Goal: Information Seeking & Learning: Find specific fact

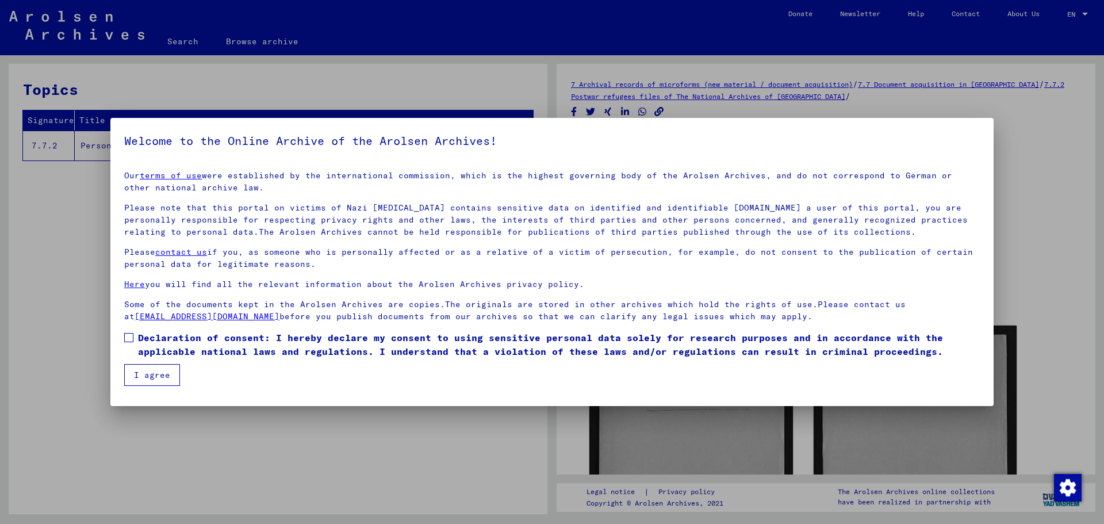
click at [129, 336] on span at bounding box center [128, 337] width 9 height 9
click at [152, 370] on button "I agree" at bounding box center [152, 375] width 56 height 22
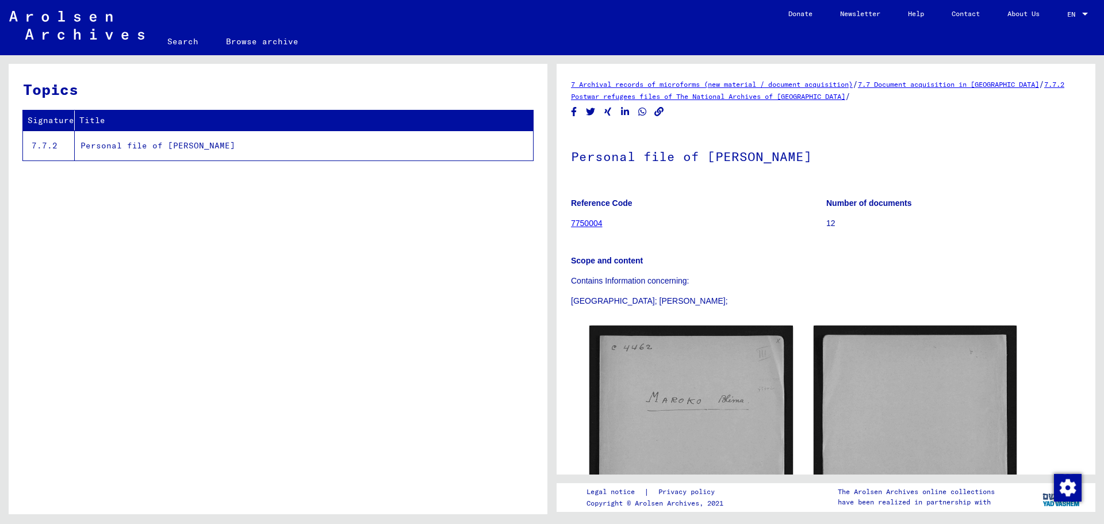
click at [86, 32] on img at bounding box center [76, 25] width 135 height 29
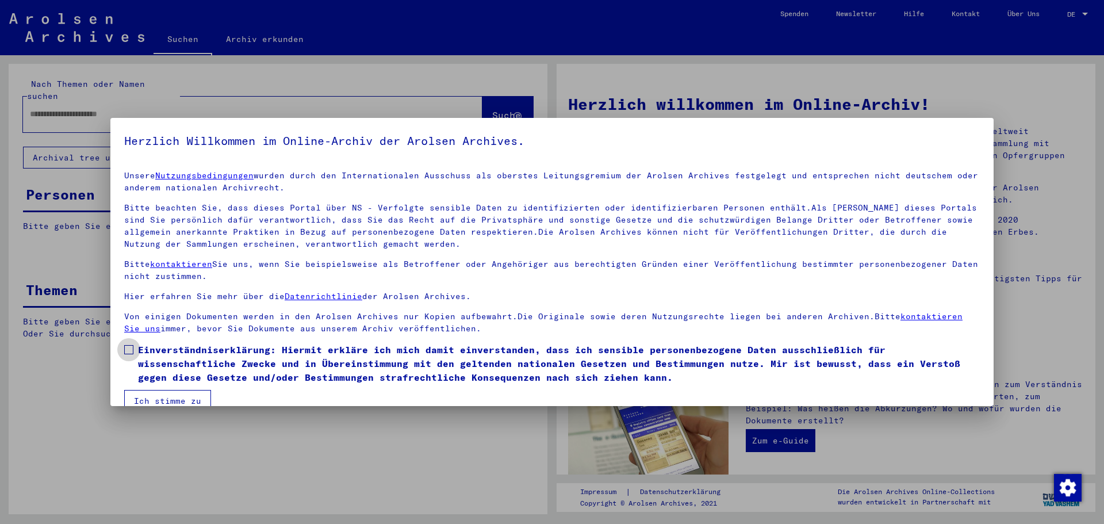
click at [134, 349] on label "Einverständniserklärung: Hiermit erkläre ich mich damit einverstanden, dass ich…" at bounding box center [552, 363] width 856 height 41
click at [170, 397] on button "Ich stimme zu" at bounding box center [167, 401] width 87 height 22
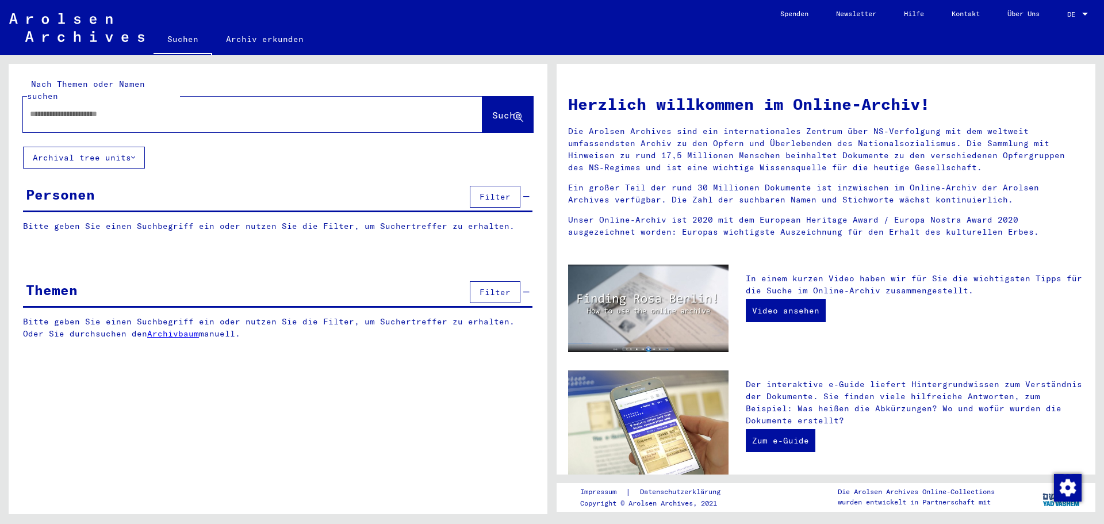
click at [136, 108] on input "text" at bounding box center [239, 114] width 418 height 12
paste input "*********"
click at [492, 109] on span "Suche" at bounding box center [506, 115] width 29 height 12
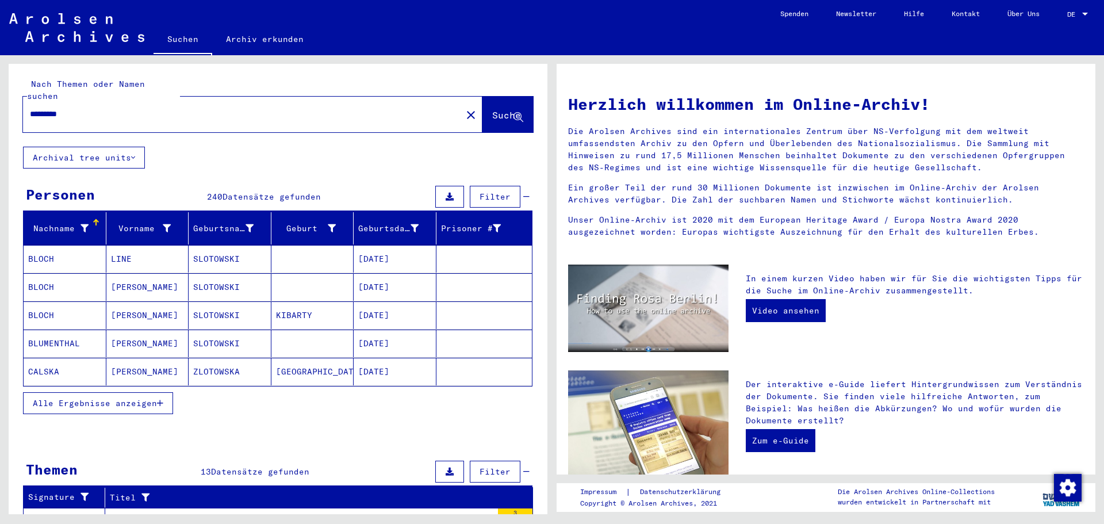
click at [144, 398] on span "Alle Ergebnisse anzeigen" at bounding box center [95, 403] width 124 height 10
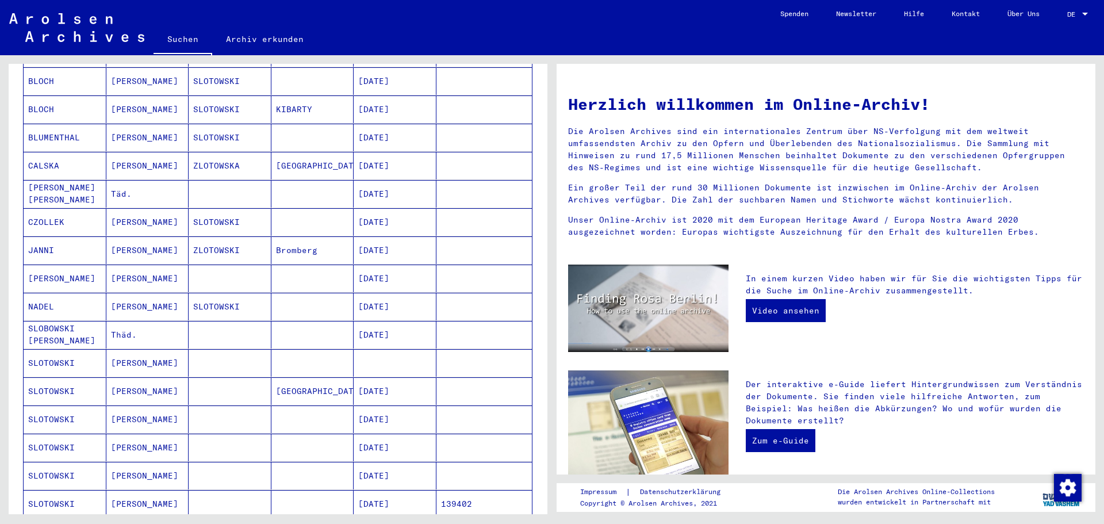
scroll to position [230, 0]
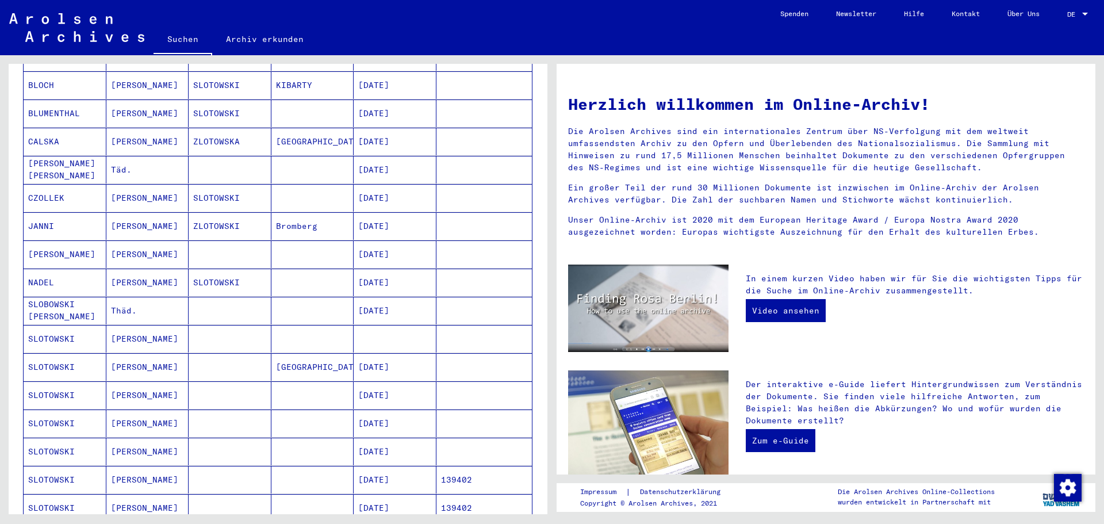
click at [381, 411] on mat-cell "01/04/1864" at bounding box center [395, 424] width 83 height 28
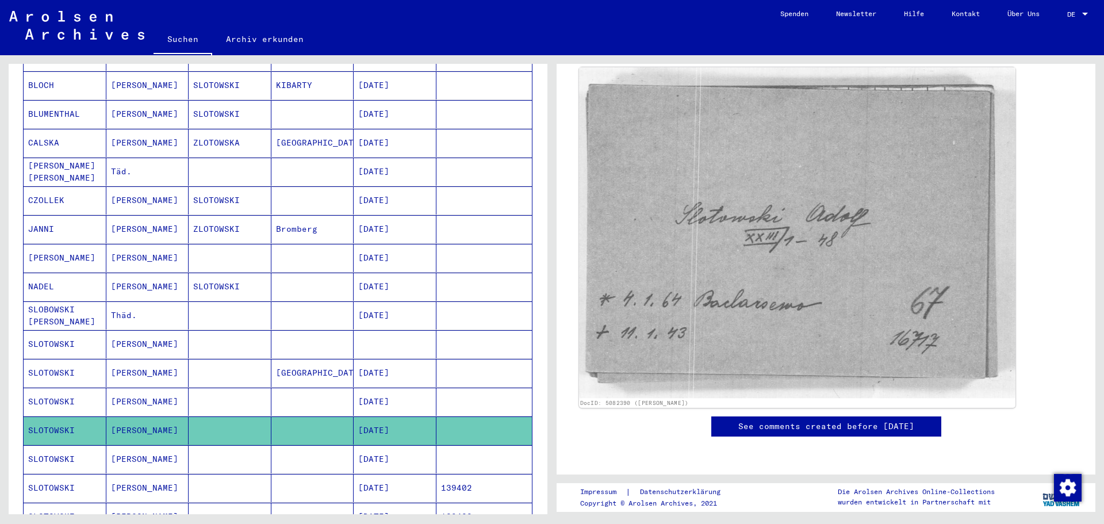
scroll to position [517, 0]
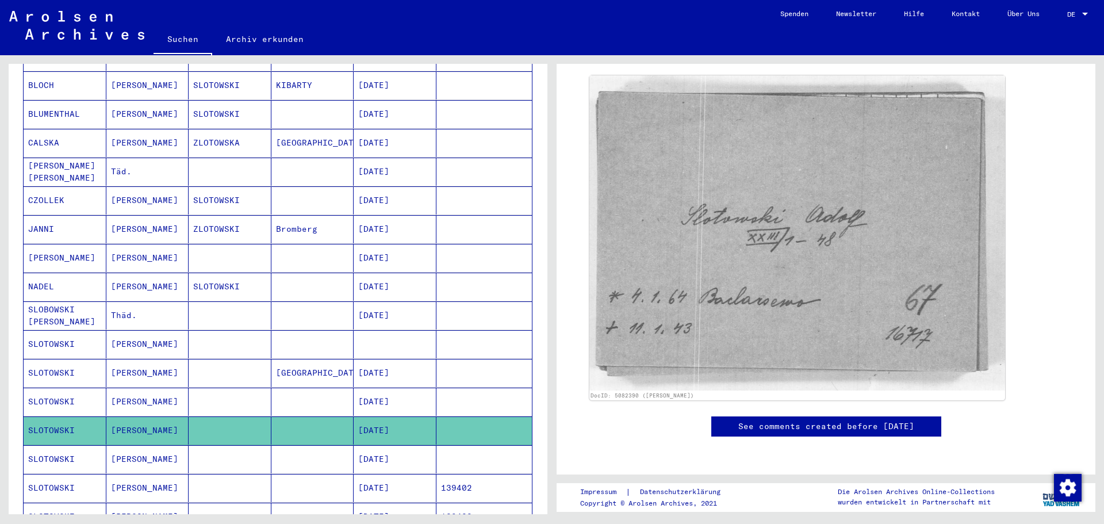
click at [385, 452] on mat-cell "06/20/1869" at bounding box center [395, 459] width 83 height 28
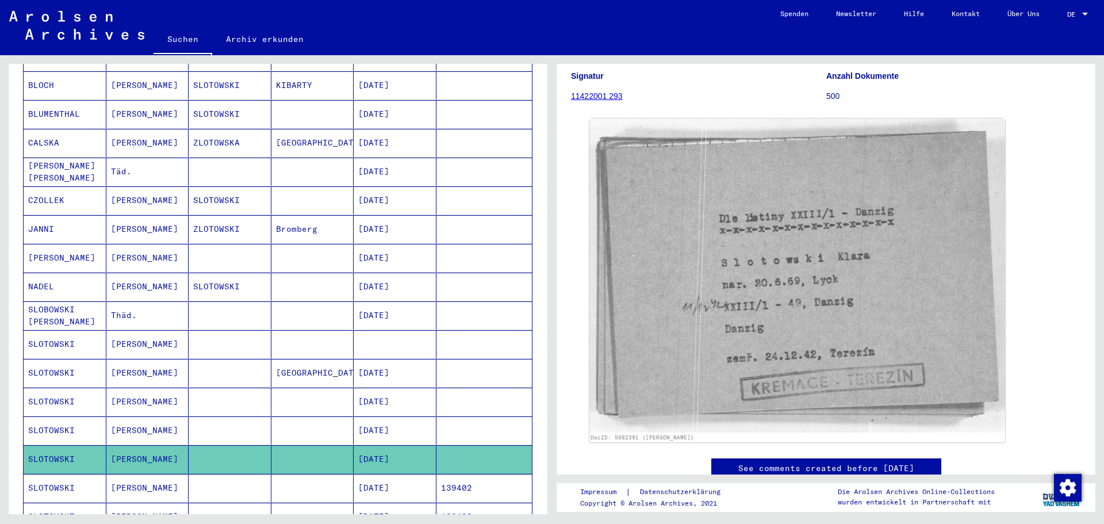
scroll to position [346, 0]
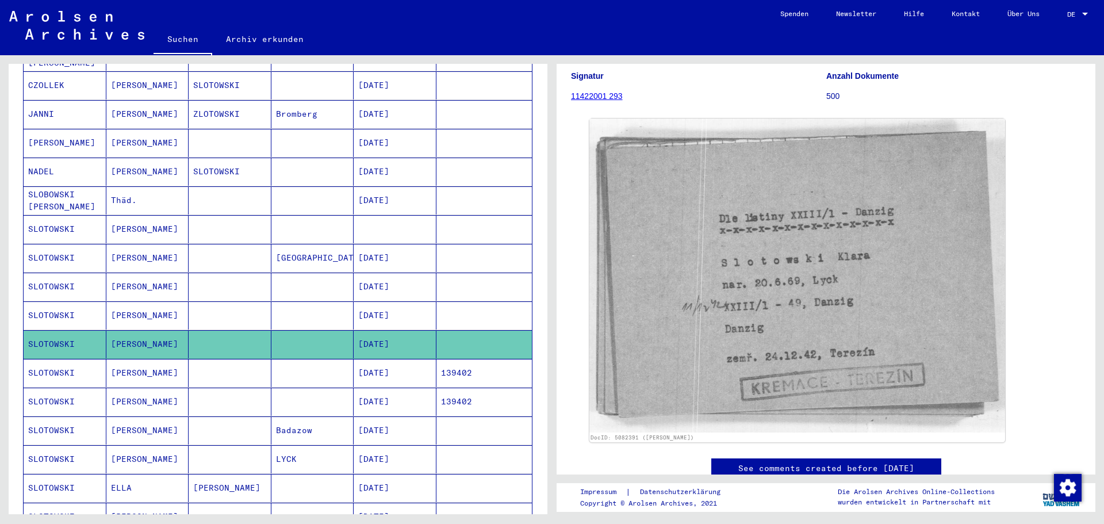
click at [386, 417] on mat-cell "01/04/1864" at bounding box center [395, 430] width 83 height 28
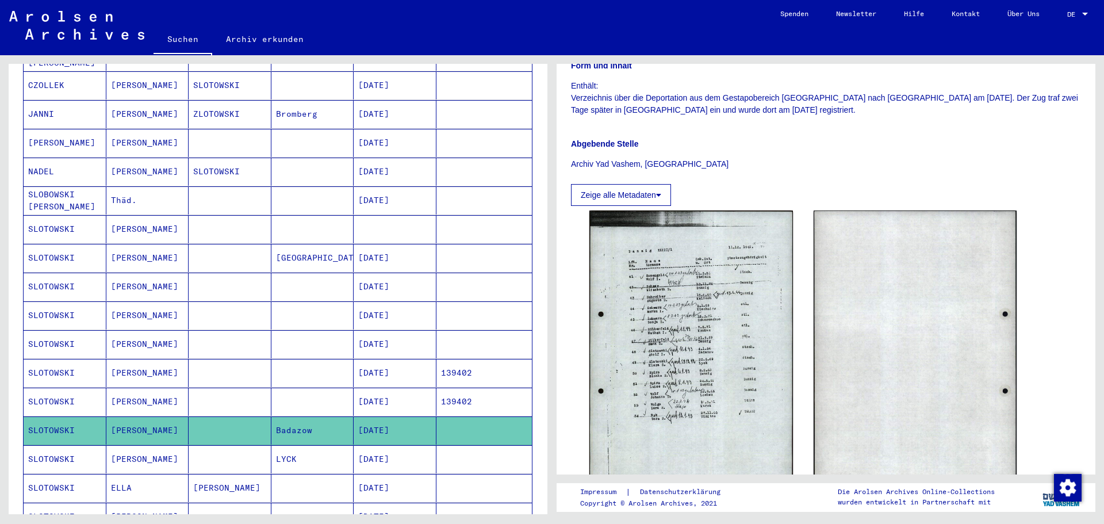
scroll to position [230, 0]
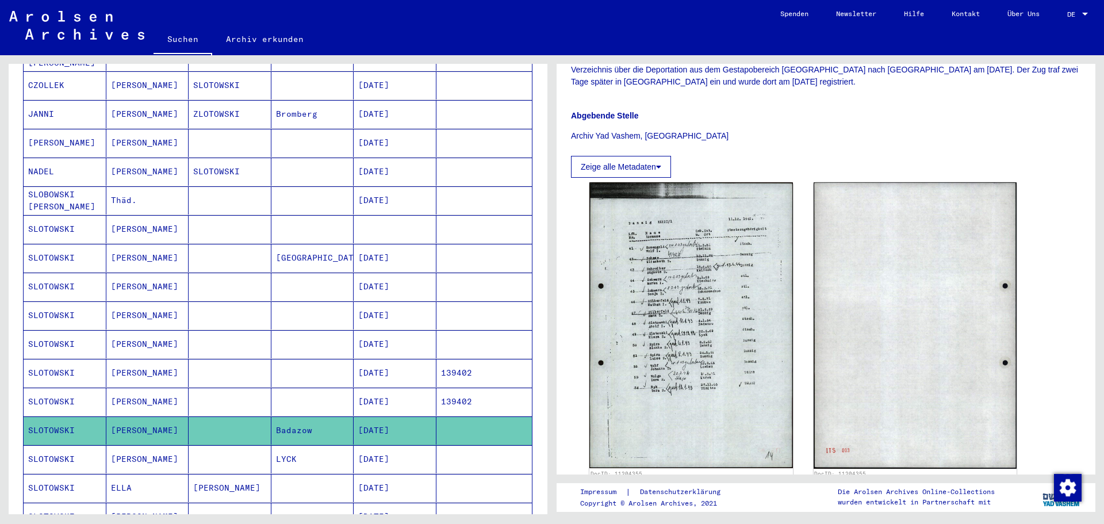
click at [390, 449] on mat-cell "06/20/1869" at bounding box center [395, 459] width 83 height 28
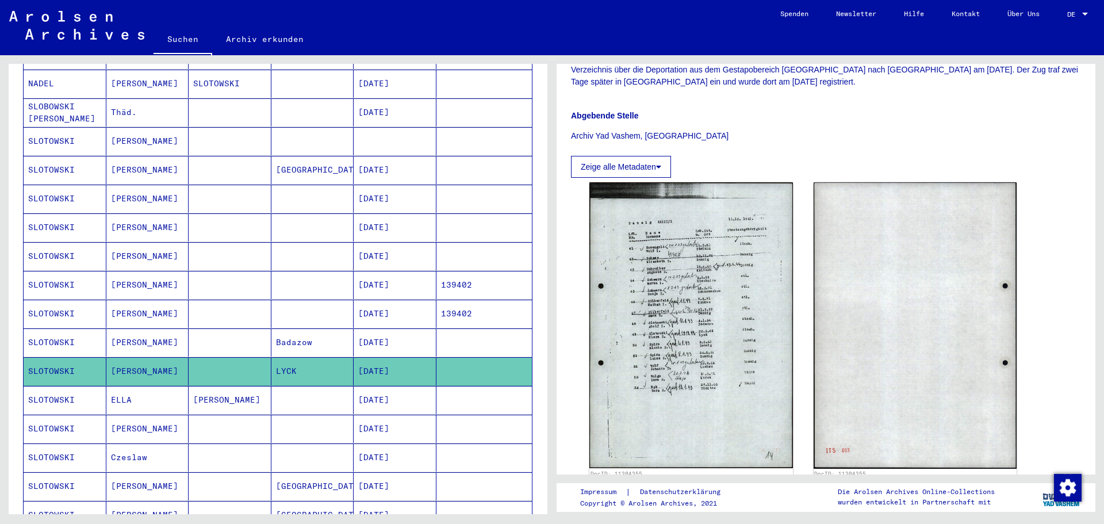
scroll to position [461, 0]
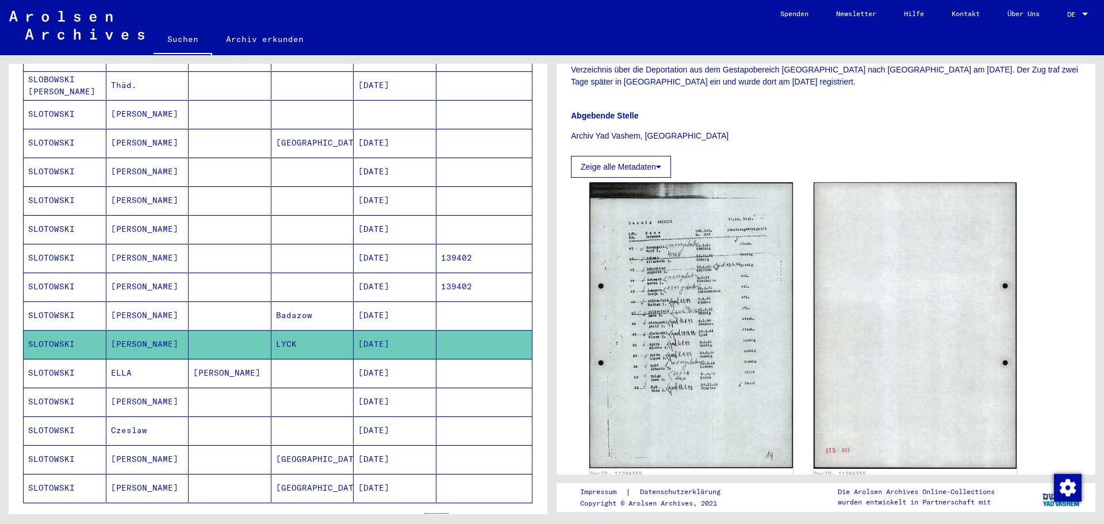
click at [410, 389] on mat-cell "03/08/1879" at bounding box center [395, 402] width 83 height 28
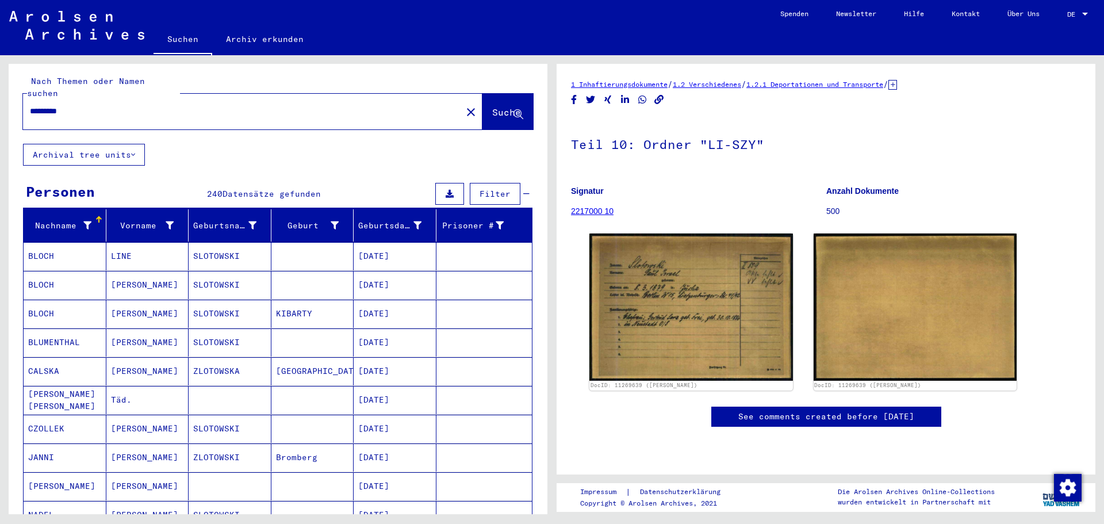
scroll to position [1, 0]
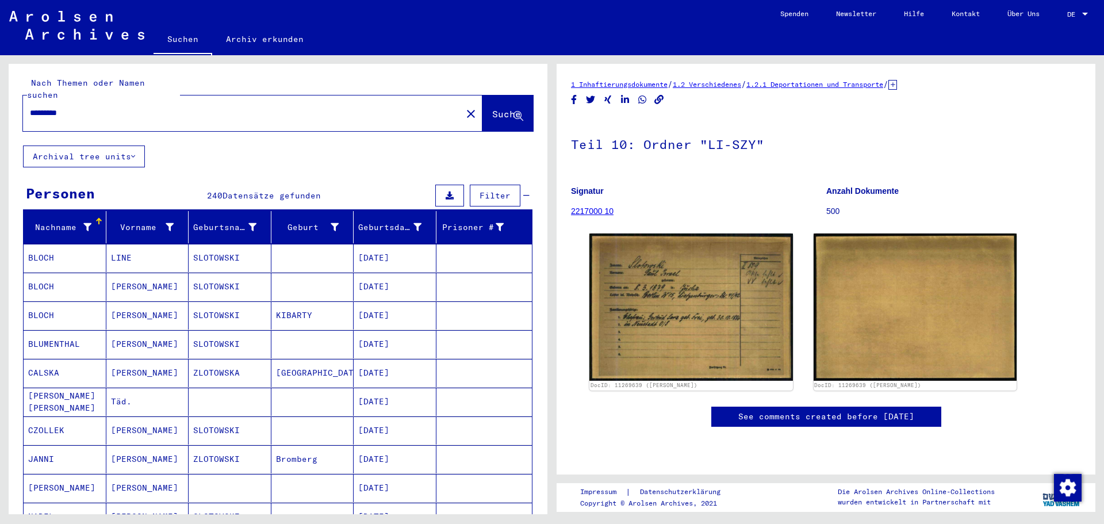
click at [137, 107] on input "*********" at bounding box center [242, 113] width 425 height 12
click at [492, 108] on span "Suche" at bounding box center [506, 114] width 29 height 12
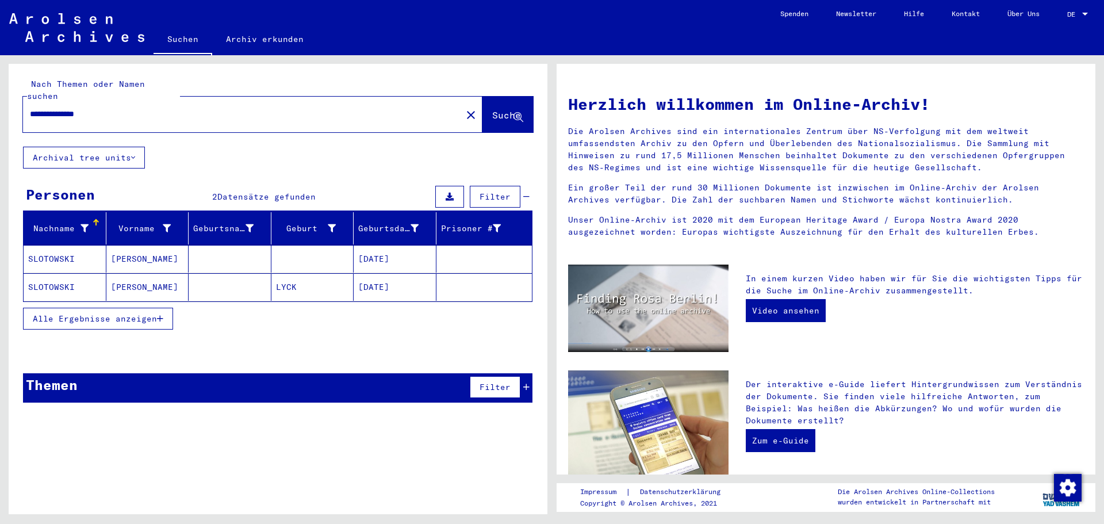
click at [395, 277] on mat-cell "06/20/1869" at bounding box center [395, 287] width 83 height 28
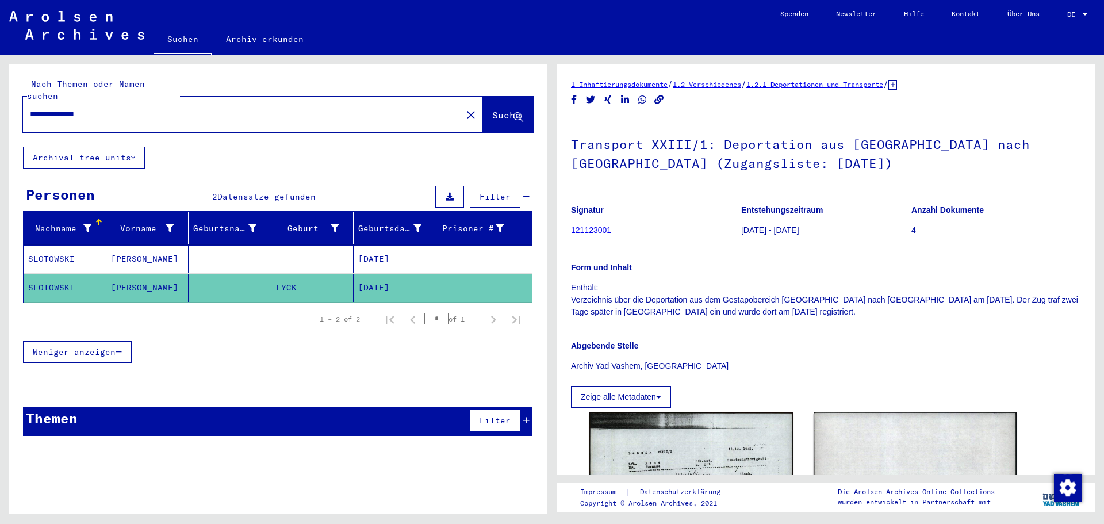
click at [390, 248] on mat-cell "06/20/1869" at bounding box center [395, 259] width 83 height 28
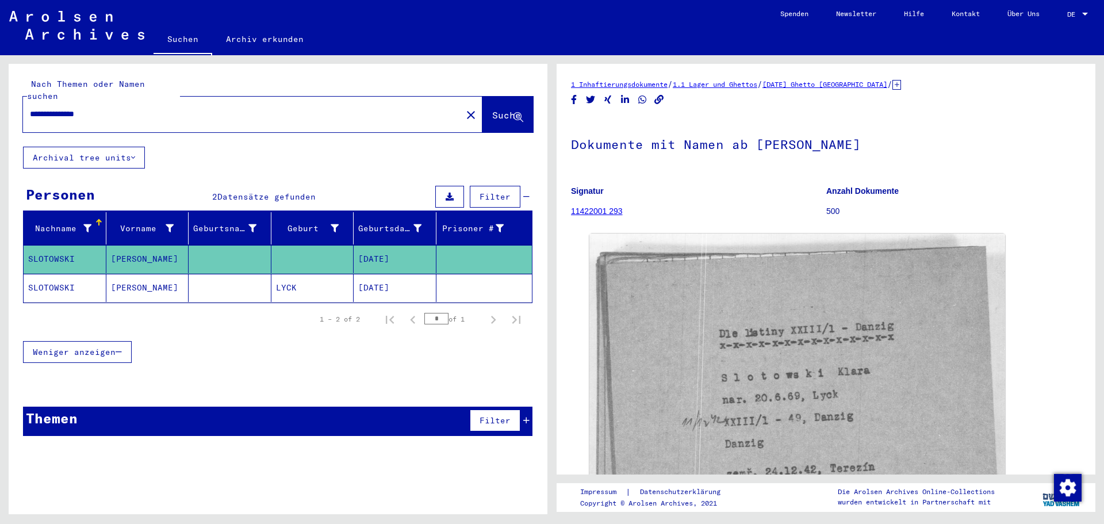
click at [117, 108] on input "**********" at bounding box center [242, 114] width 425 height 12
click at [492, 109] on span "Suche" at bounding box center [506, 115] width 29 height 12
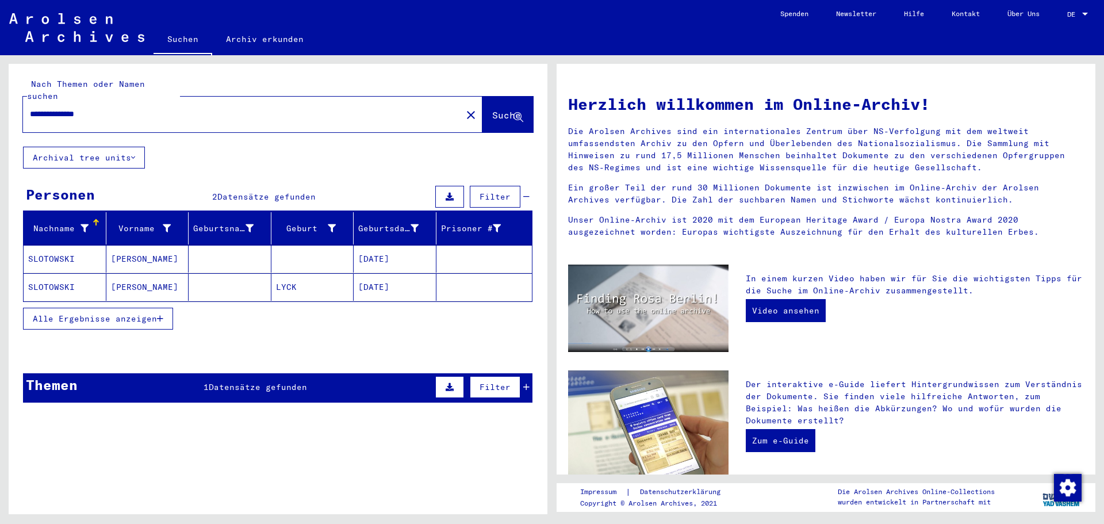
click at [144, 108] on input "**********" at bounding box center [239, 114] width 418 height 12
type input "**********"
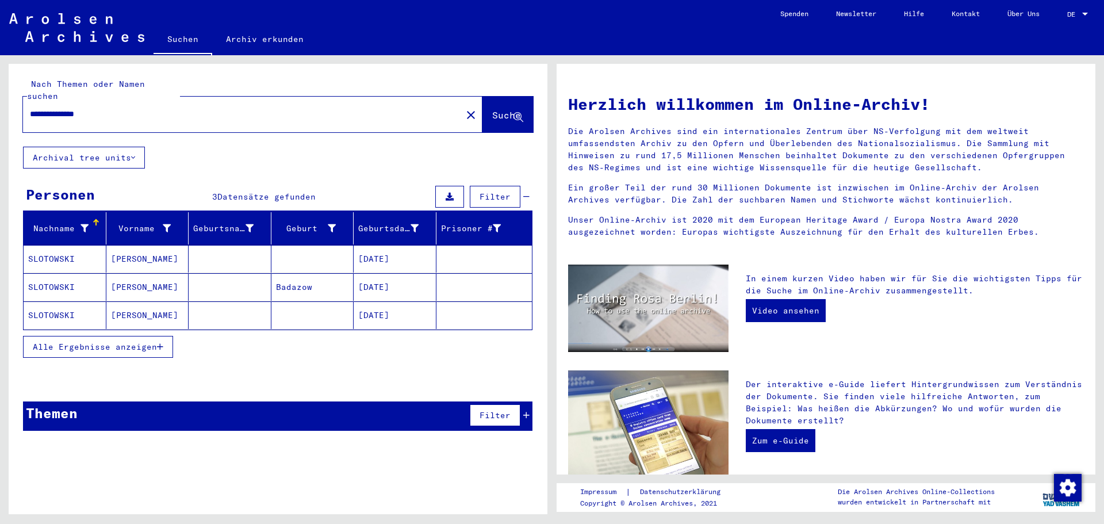
click at [391, 303] on mat-cell "08/21/1896" at bounding box center [395, 315] width 83 height 28
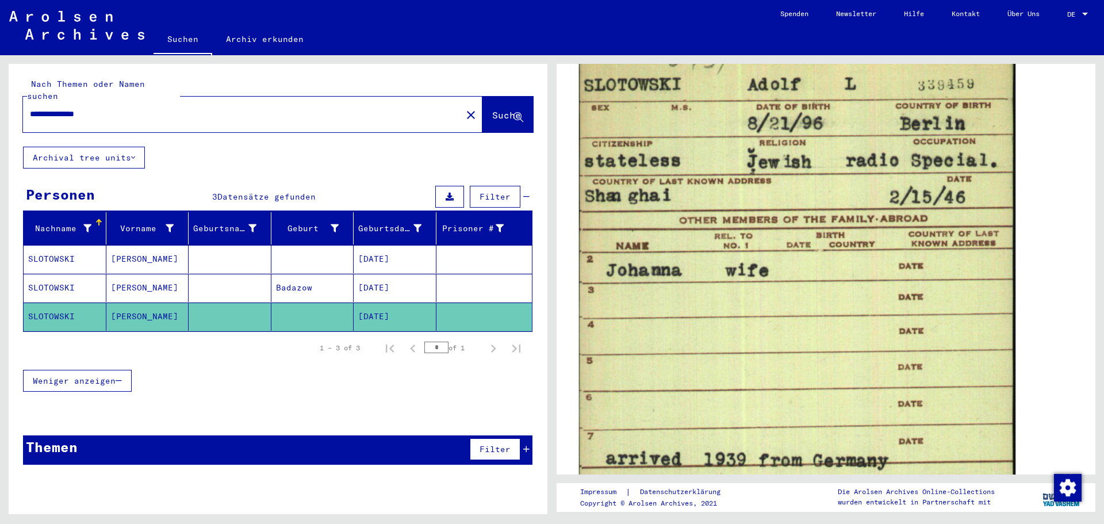
scroll to position [690, 0]
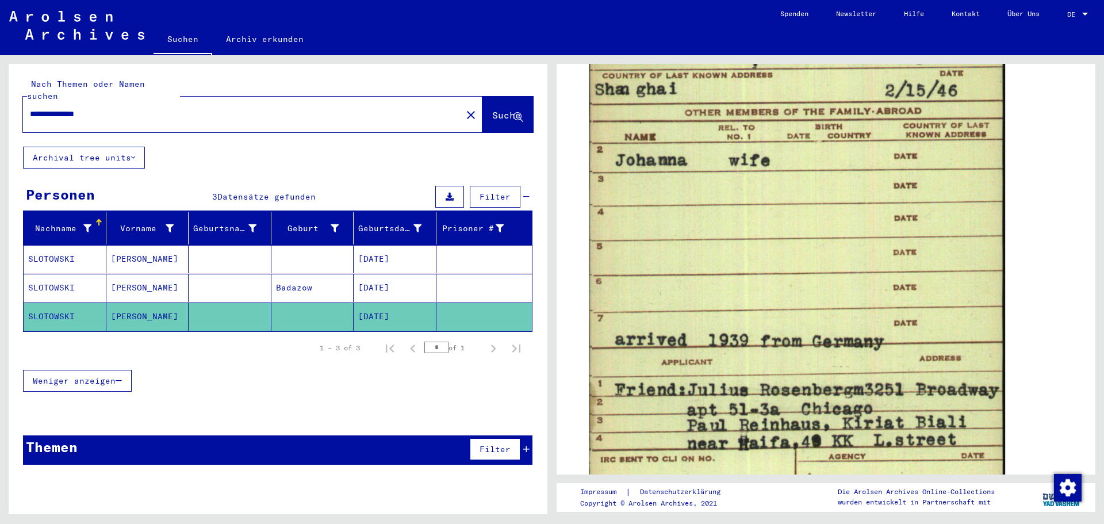
click at [395, 274] on mat-cell "01/04/1864" at bounding box center [395, 288] width 83 height 28
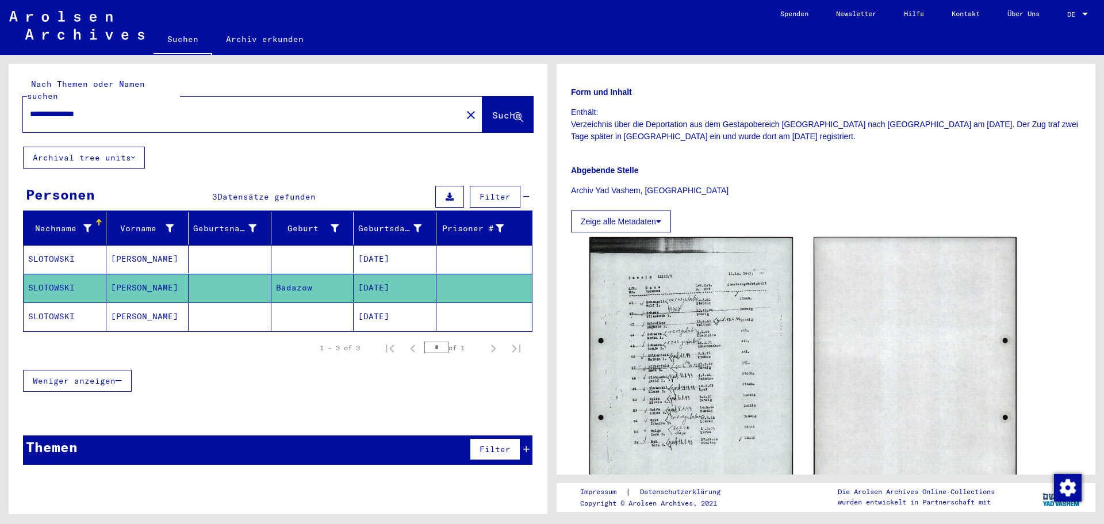
scroll to position [345, 0]
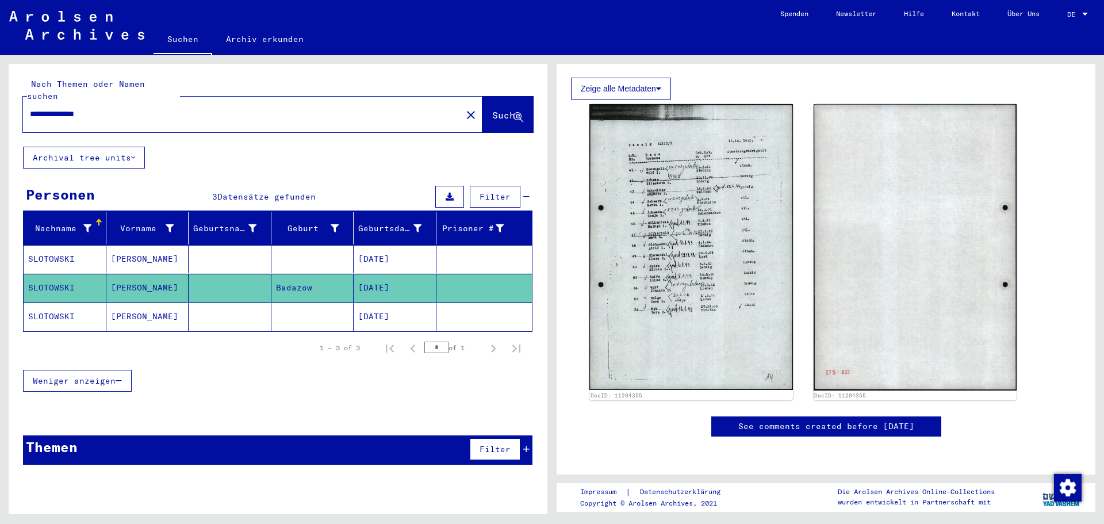
click at [372, 254] on mat-cell "01/04/1864" at bounding box center [395, 259] width 83 height 28
